Goal: Contribute content: Add original content to the website for others to see

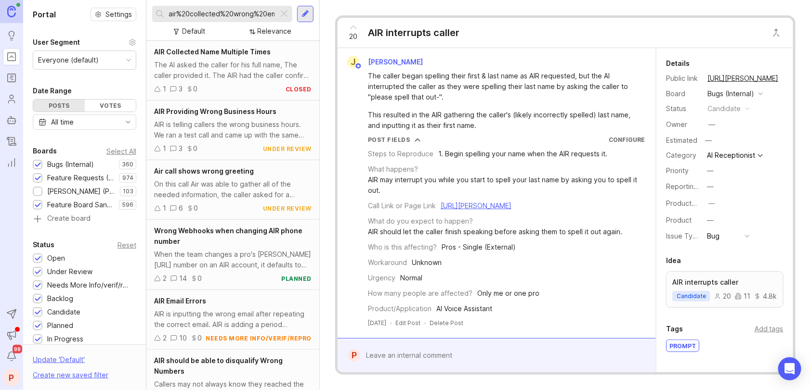
drag, startPoint x: 281, startPoint y: 10, endPoint x: 276, endPoint y: 13, distance: 5.6
click at [280, 10] on div at bounding box center [284, 14] width 12 height 13
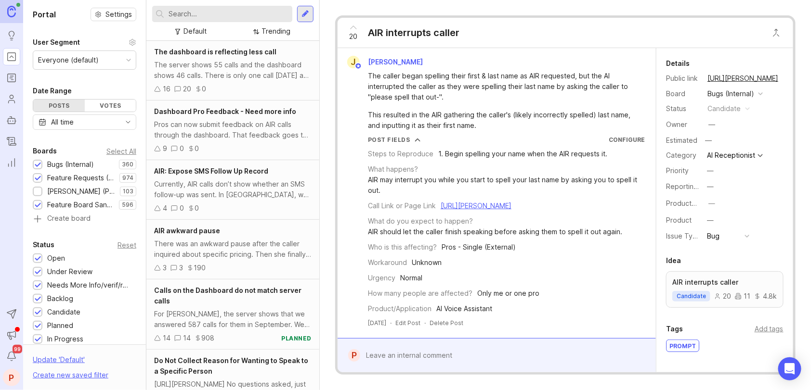
click at [252, 18] on input "text" at bounding box center [228, 14] width 120 height 11
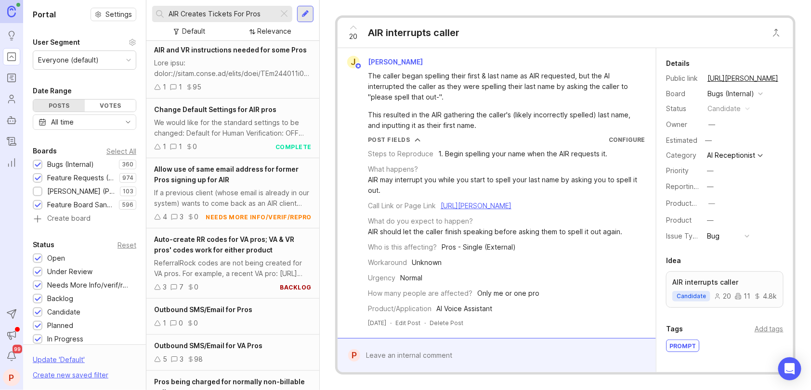
scroll to position [96, 0]
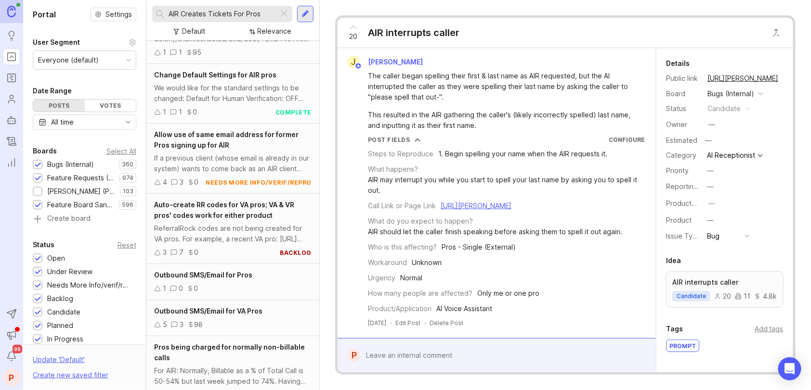
type input "AIR Creates Tickets For Pros"
click at [306, 12] on div at bounding box center [306, 14] width 8 height 9
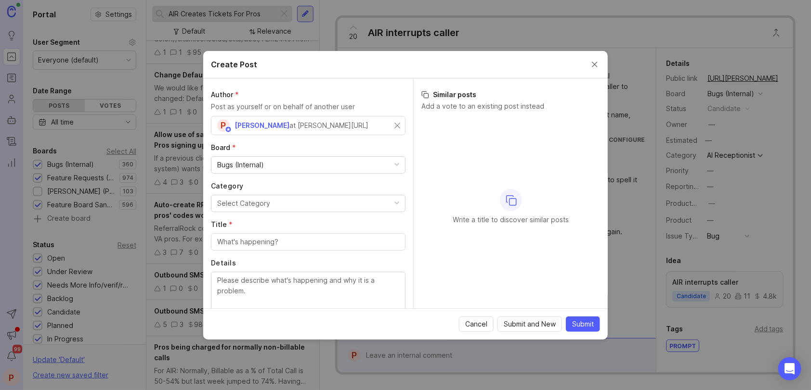
click at [272, 162] on div "Bugs (Internal)" at bounding box center [308, 165] width 194 height 16
click at [259, 200] on div "Select Category" at bounding box center [243, 203] width 53 height 11
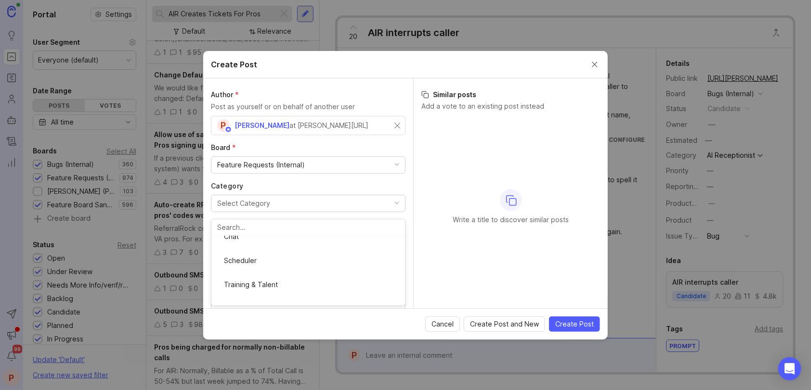
scroll to position [69, 0]
click at [255, 241] on input "Title *" at bounding box center [308, 242] width 182 height 11
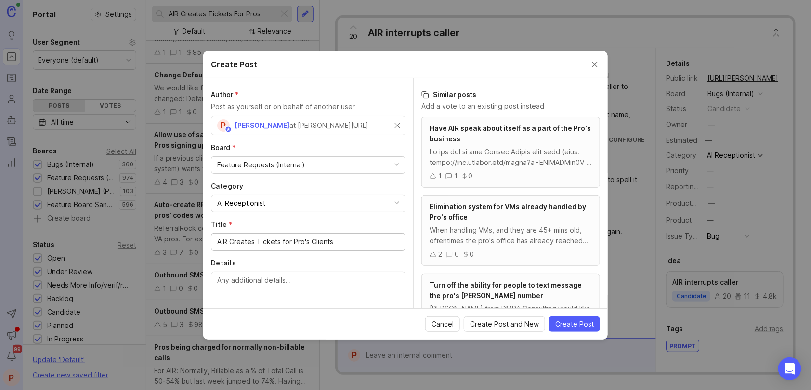
type input "AIR Creates Tickets for Pro's Clients"
click at [248, 276] on textarea "Details" at bounding box center [308, 291] width 182 height 32
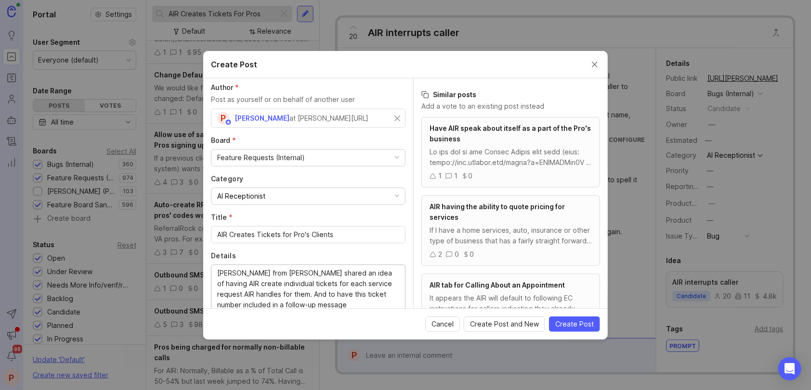
scroll to position [47, 0]
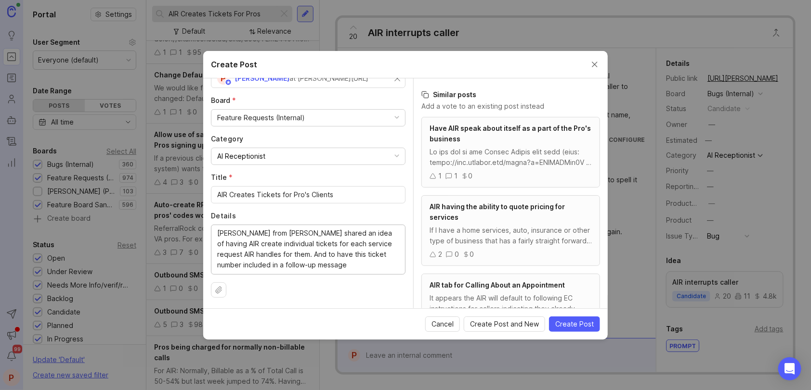
type textarea "[PERSON_NAME] from [PERSON_NAME] shared an idea of having AIR create individual…"
click at [581, 318] on button "Create Post" at bounding box center [574, 324] width 51 height 15
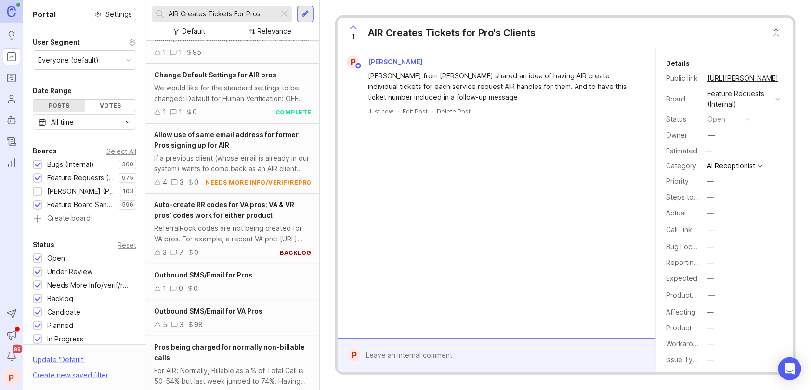
click at [283, 10] on div at bounding box center [284, 14] width 12 height 13
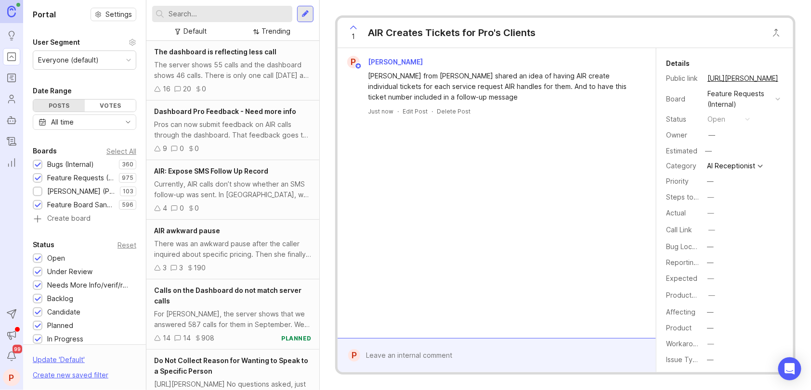
scroll to position [219, 0]
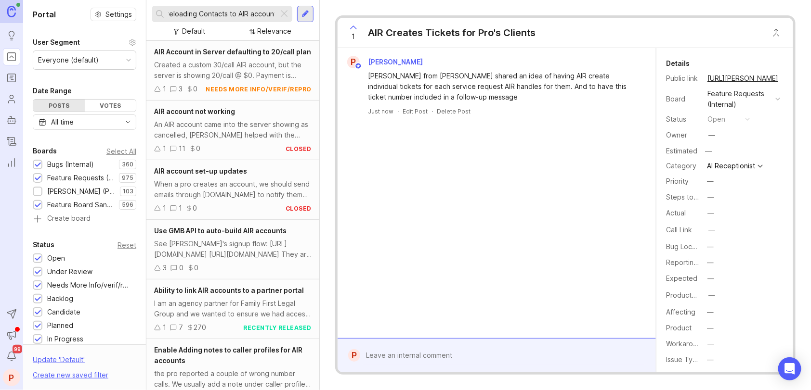
scroll to position [0, 10]
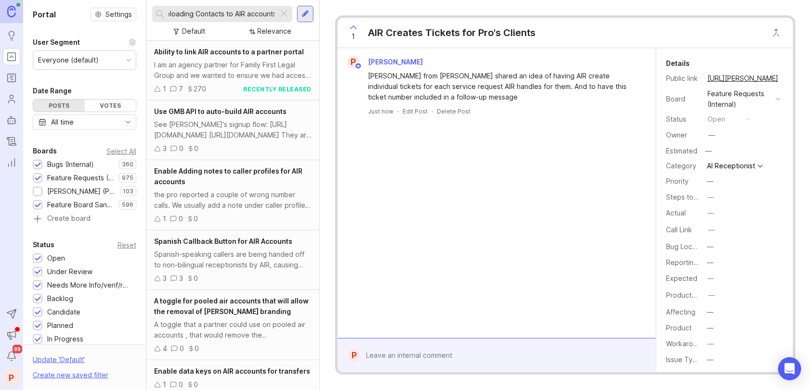
type input "Preloading Contacts to AIR accounts"
click at [217, 51] on span "Ability to link AIR accounts to a partner portal" at bounding box center [229, 52] width 150 height 8
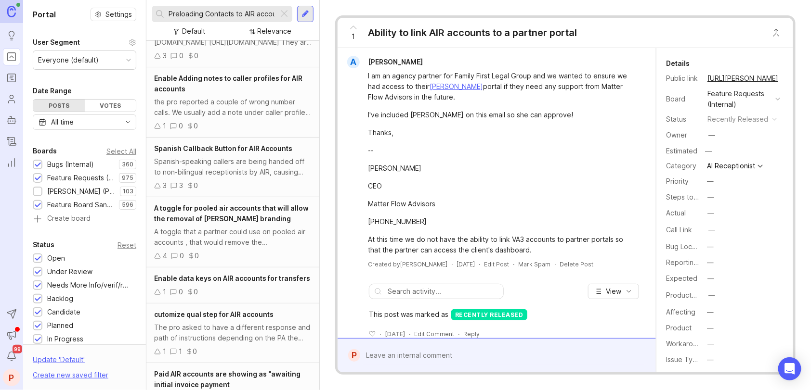
scroll to position [96, 0]
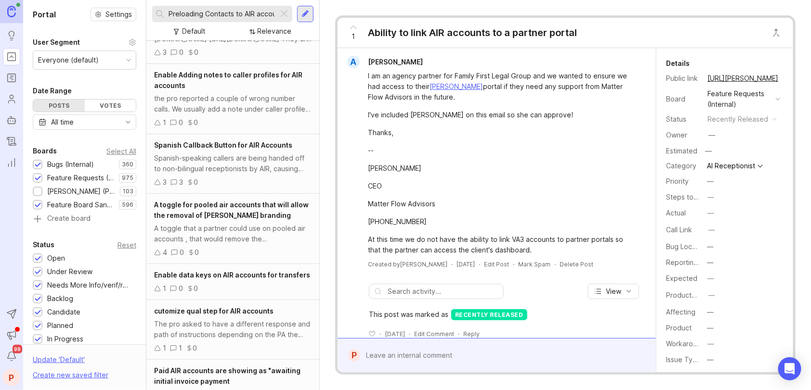
click at [251, 21] on div "Preloading Contacts to AIR accounts" at bounding box center [215, 14] width 126 height 16
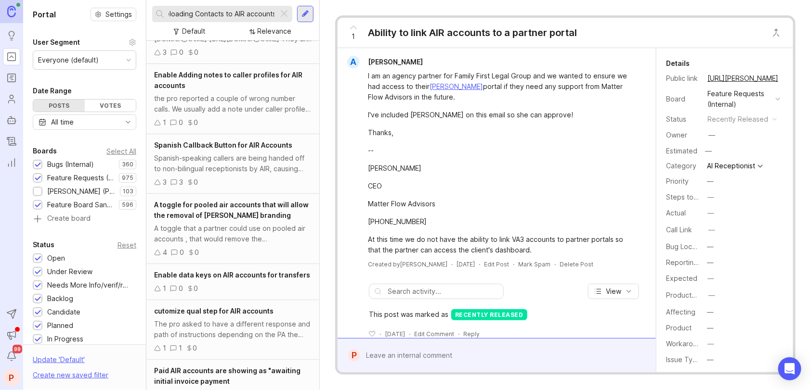
click at [253, 20] on div "Preloading Contacts to AIR accounts" at bounding box center [215, 14] width 126 height 16
click at [246, 13] on input "Preloading Contacts to AIR accounts" at bounding box center [221, 14] width 106 height 11
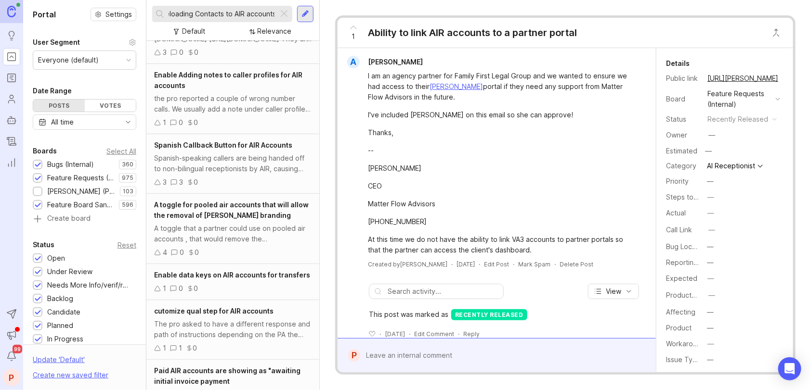
click at [305, 14] on div at bounding box center [306, 14] width 8 height 9
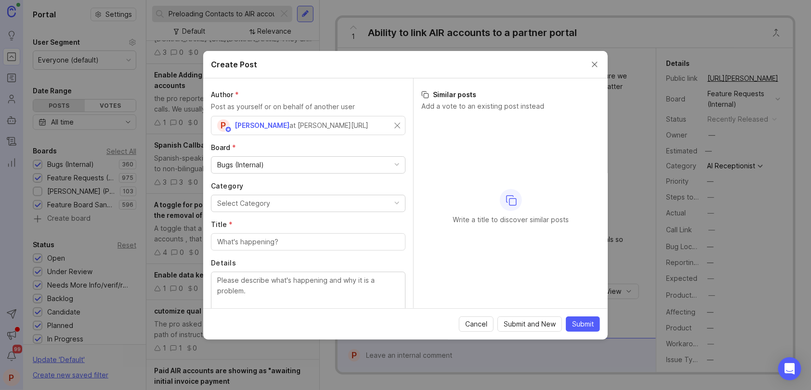
click at [261, 168] on div "Bugs (Internal)" at bounding box center [240, 165] width 47 height 11
click at [277, 158] on div "Feature Requests (Internal)" at bounding box center [308, 165] width 194 height 16
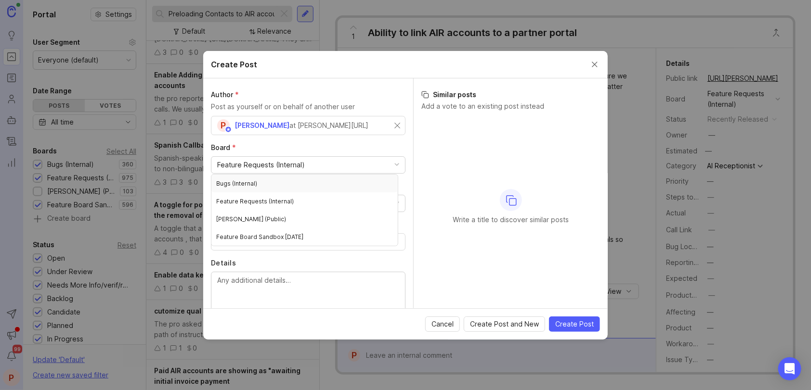
click at [329, 149] on label "Board *" at bounding box center [308, 148] width 194 height 10
click at [280, 206] on button "Select Category" at bounding box center [308, 203] width 194 height 17
click at [244, 244] on input "Title *" at bounding box center [308, 242] width 182 height 11
paste input "Preloading Contacts to AIR accounts"
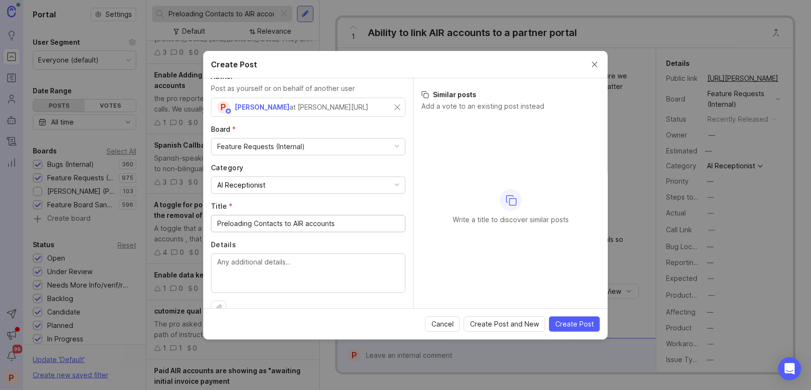
scroll to position [37, 0]
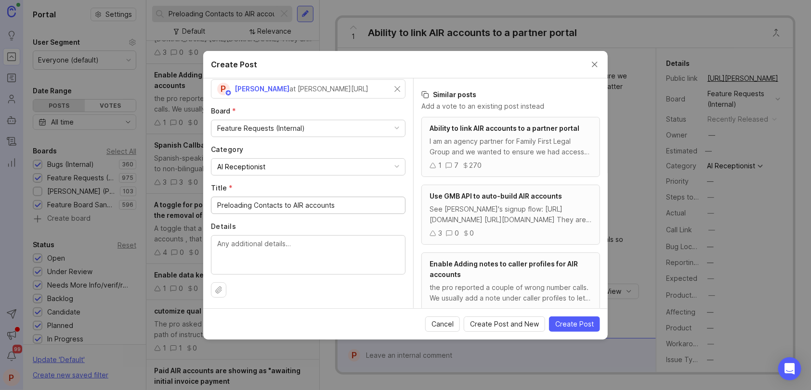
type input "Preloading Contacts to AIR accounts"
click at [287, 258] on textarea "Details" at bounding box center [308, 255] width 182 height 32
type textarea "k"
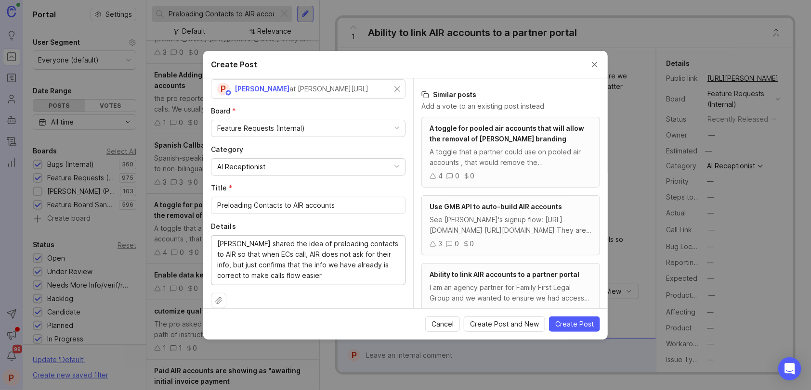
type textarea "[PERSON_NAME] shared the idea of preloading contacts to AIR so that when ECs ca…"
click at [569, 325] on span "Create Post" at bounding box center [574, 325] width 39 height 10
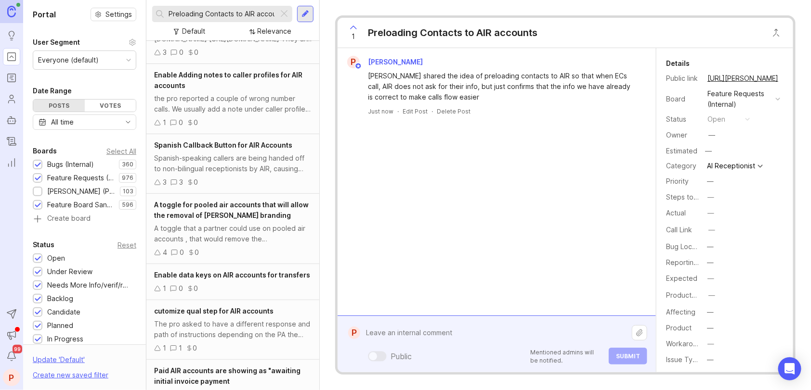
click at [452, 357] on div "Public Mentioned admins will be notified. Submit" at bounding box center [503, 344] width 287 height 41
paste textarea "[URL][PERSON_NAME]"
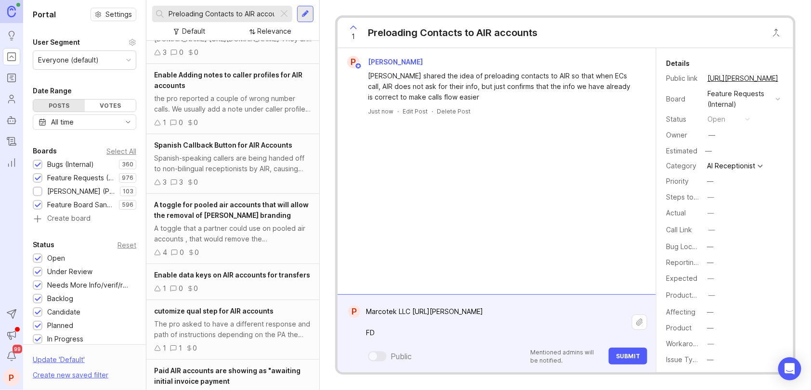
paste textarea "[URL][PERSON_NAME][DOMAIN_NAME]"
type textarea "Marcotek LLC [URL][PERSON_NAME] FD [URL][PERSON_NAME][DOMAIN_NAME]"
click at [629, 355] on span "Submit" at bounding box center [628, 356] width 24 height 7
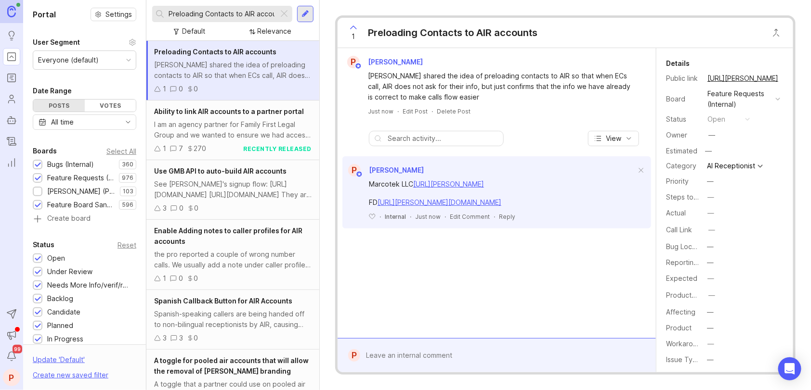
drag, startPoint x: 540, startPoint y: 201, endPoint x: 360, endPoint y: 184, distance: 181.4
click at [360, 184] on div "Marcotek LLC [URL][PERSON_NAME] FD [URL][PERSON_NAME][DOMAIN_NAME] ﻿ · Internal…" at bounding box center [496, 199] width 309 height 44
copy div "Marcotek LLC [URL][PERSON_NAME] FD [URL][PERSON_NAME][DOMAIN_NAME]"
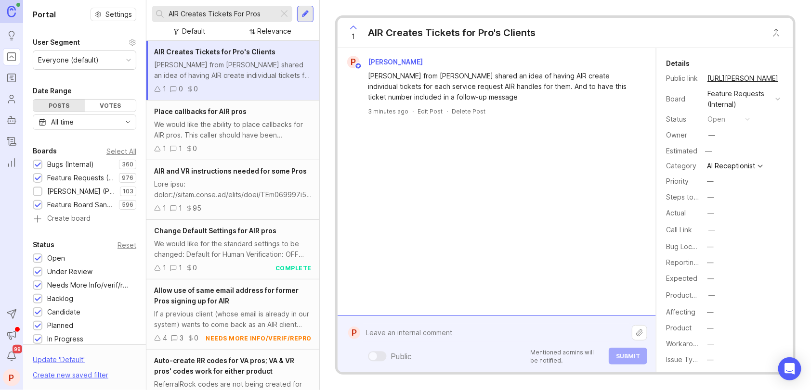
click at [452, 352] on div "Public Mentioned admins will be notified. Submit" at bounding box center [503, 344] width 287 height 41
paste textarea "Marcotek LLC https://agent.smith.ai/pro/company/13257/ FD https://smith.freshde…"
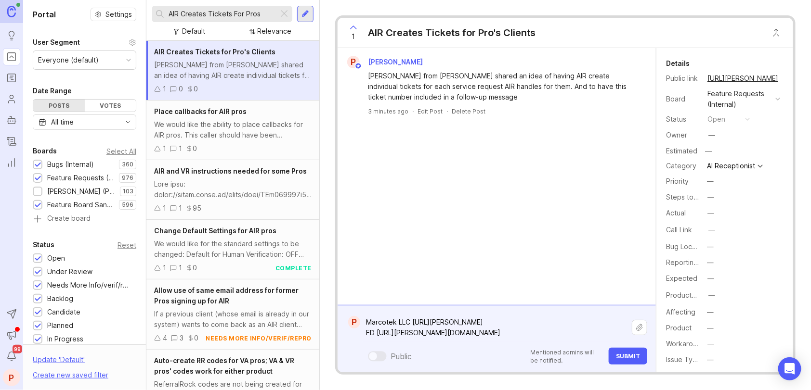
type textarea "Marcotek LLC https://agent.smith.ai/pro/company/13257/ FD https://smith.freshde…"
click at [632, 359] on span "Submit" at bounding box center [628, 356] width 24 height 7
